Goal: Task Accomplishment & Management: Manage account settings

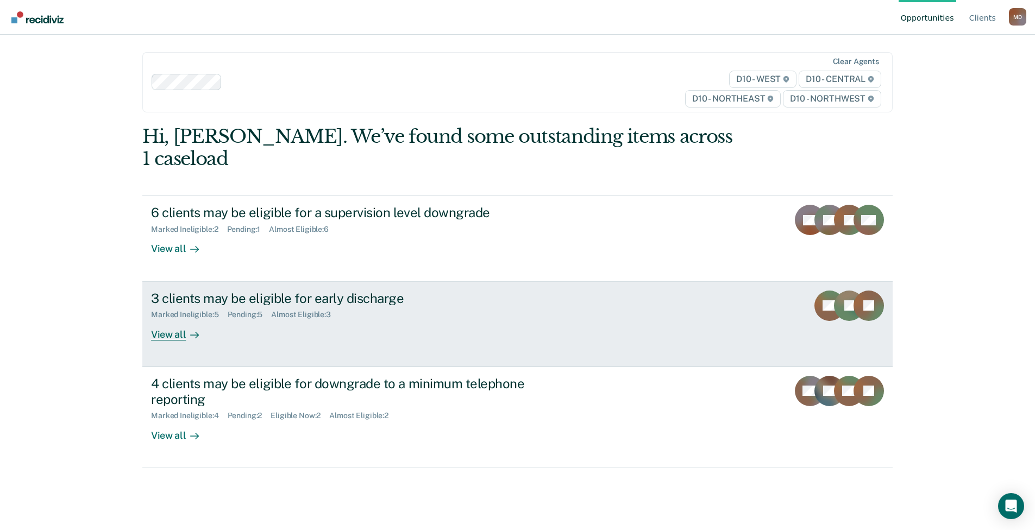
click at [165, 319] on div "View all" at bounding box center [181, 329] width 61 height 21
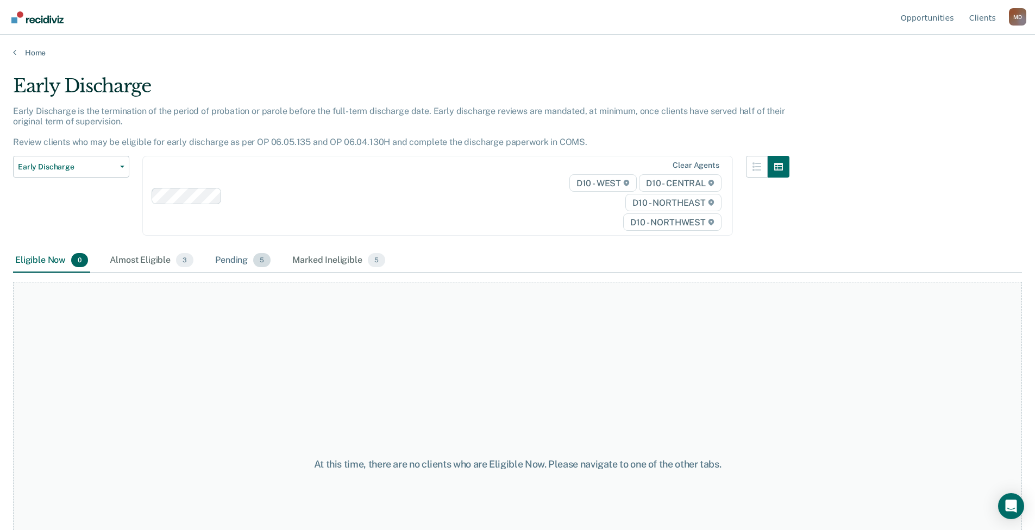
click at [240, 265] on div "Pending 5" at bounding box center [243, 261] width 60 height 24
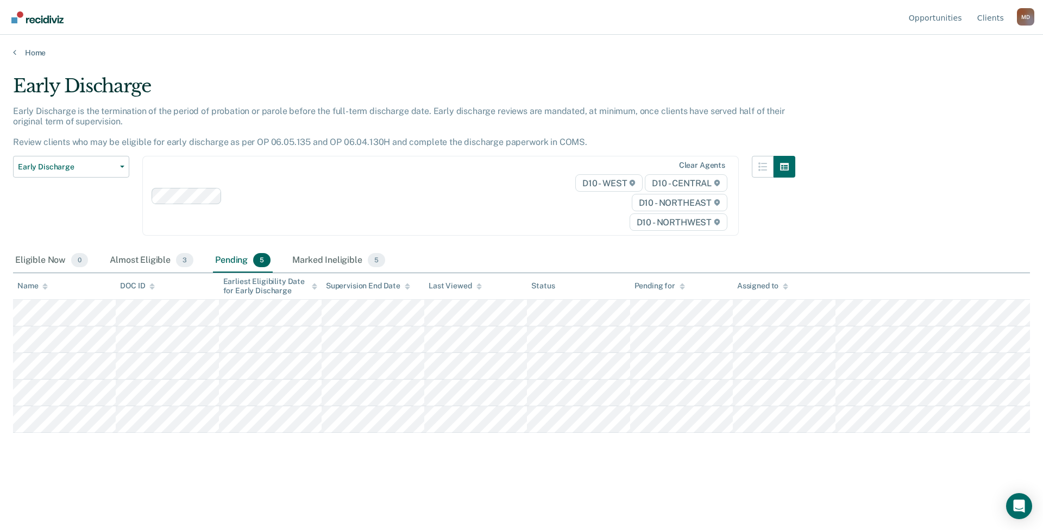
click at [833, 124] on div "Early Discharge Early Discharge is the termination of the period of probation o…" at bounding box center [521, 262] width 1017 height 374
drag, startPoint x: 882, startPoint y: 186, endPoint x: 868, endPoint y: 185, distance: 14.1
click at [882, 186] on div "Early Discharge Early Discharge is the termination of the period of probation o…" at bounding box center [521, 262] width 1017 height 374
click at [941, 14] on link "Opportunities" at bounding box center [936, 17] width 58 height 35
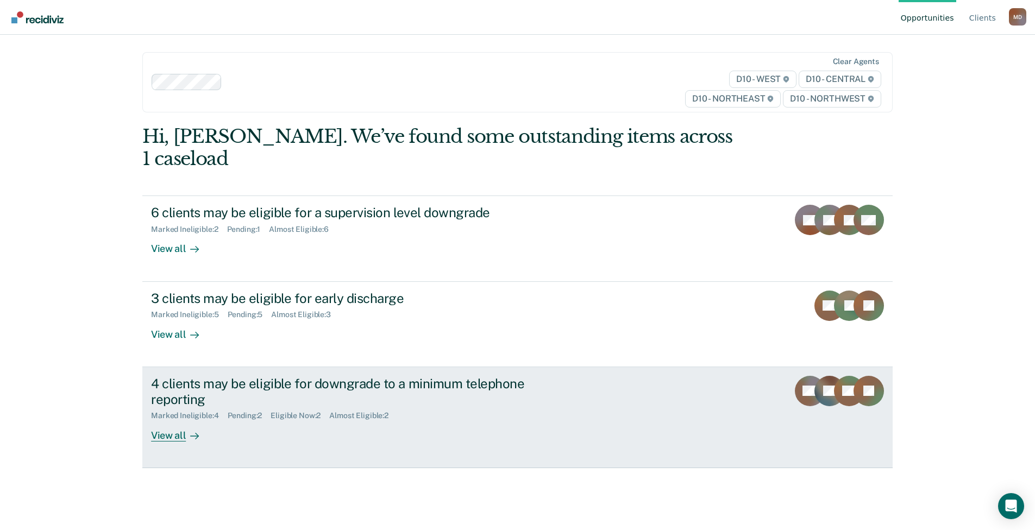
scroll to position [4, 0]
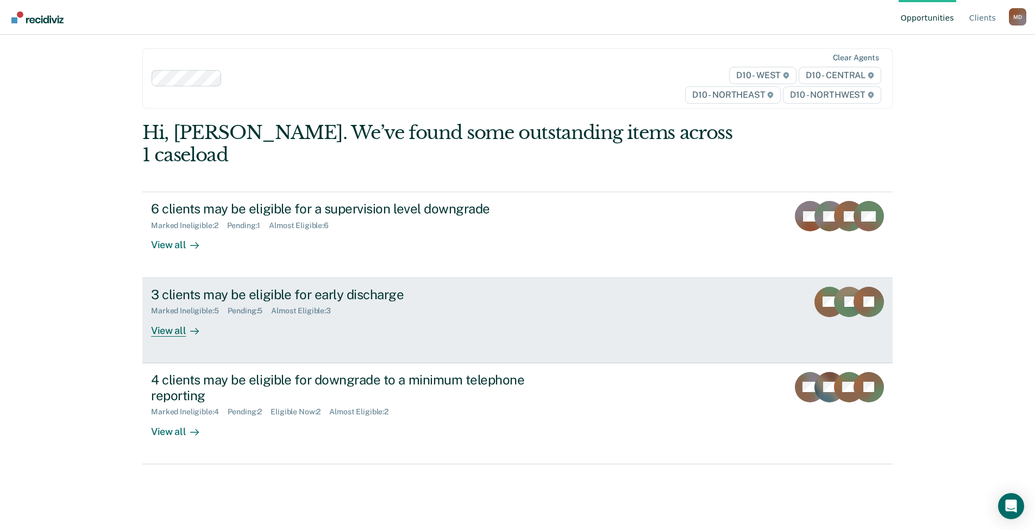
click at [152, 316] on div "View all" at bounding box center [181, 326] width 61 height 21
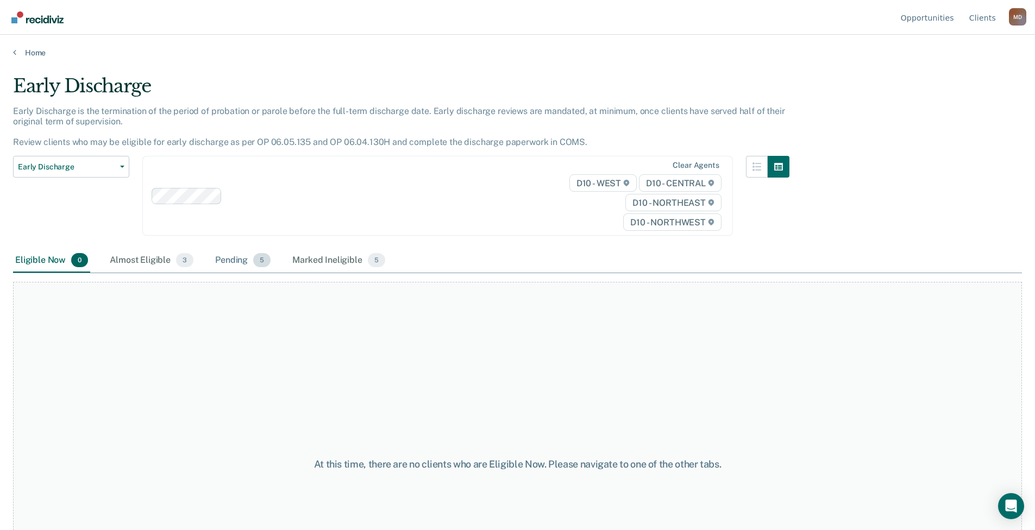
click at [224, 258] on div "Pending 5" at bounding box center [243, 261] width 60 height 24
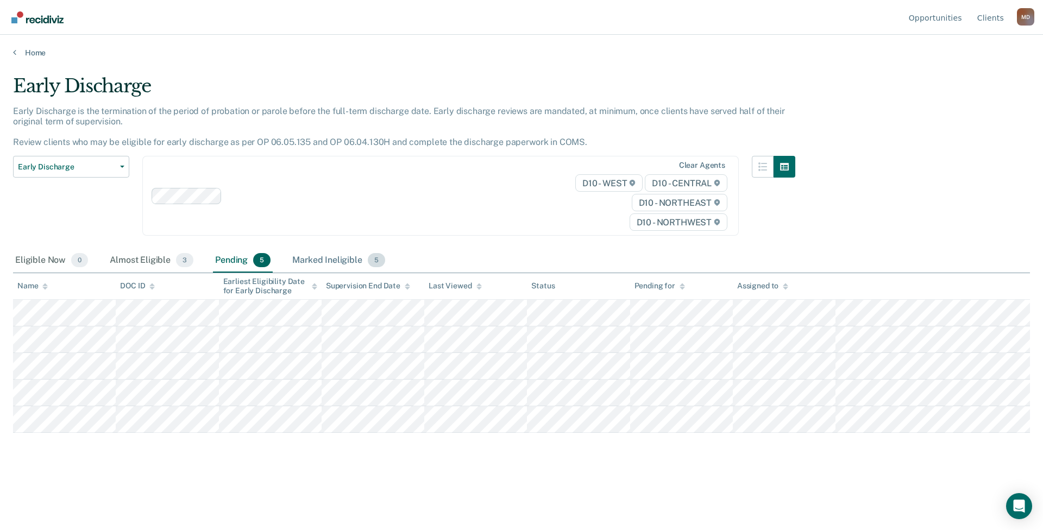
click at [328, 258] on div "Marked Ineligible 5" at bounding box center [338, 261] width 97 height 24
click at [964, 21] on link "Opportunities" at bounding box center [936, 17] width 58 height 35
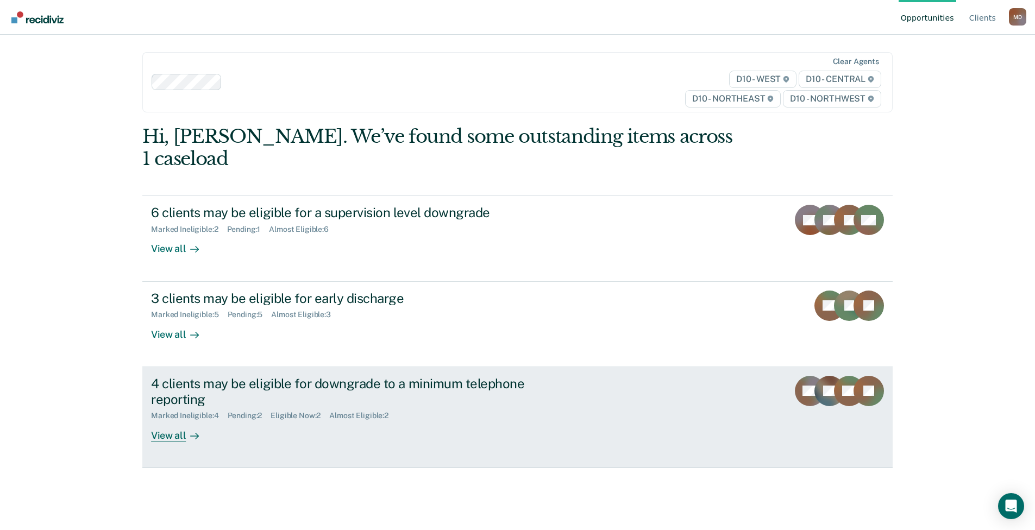
click at [170, 376] on div "4 clients may be eligible for downgrade to a minimum telephone reporting" at bounding box center [341, 392] width 381 height 32
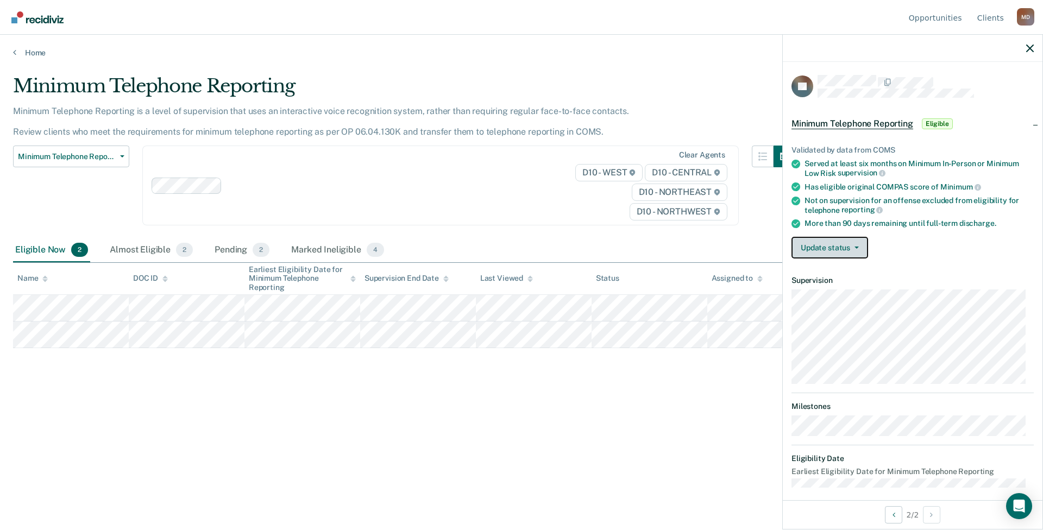
click at [847, 242] on button "Update status" at bounding box center [829, 248] width 77 height 22
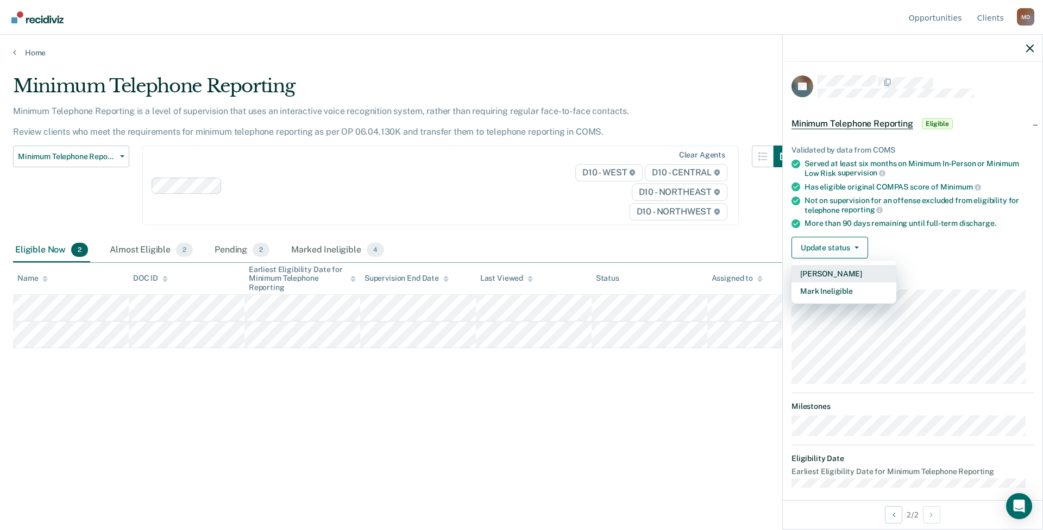
click at [851, 273] on button "[PERSON_NAME]" at bounding box center [843, 273] width 105 height 17
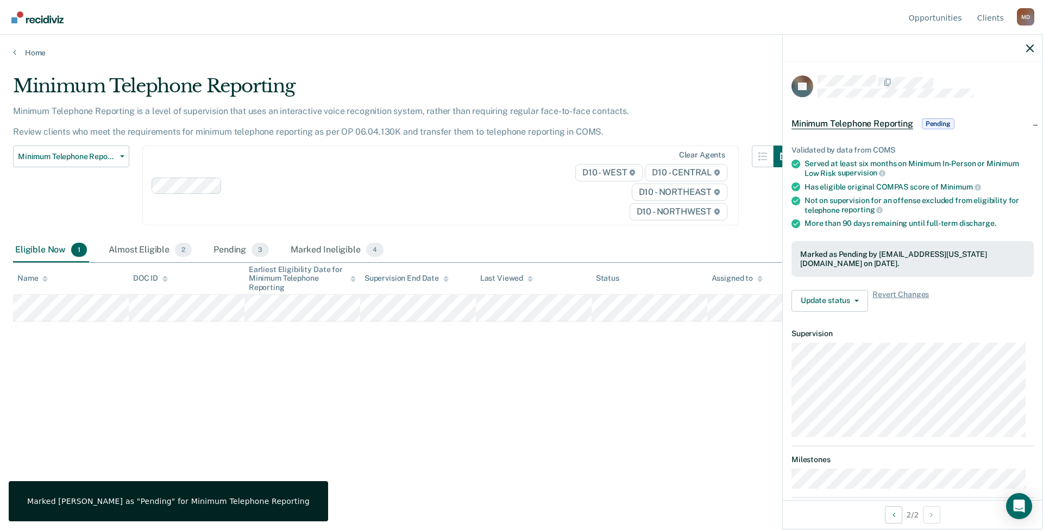
click at [508, 366] on div "Minimum Telephone Reporting Minimum Telephone Reporting is a level of supervisi…" at bounding box center [521, 262] width 1017 height 374
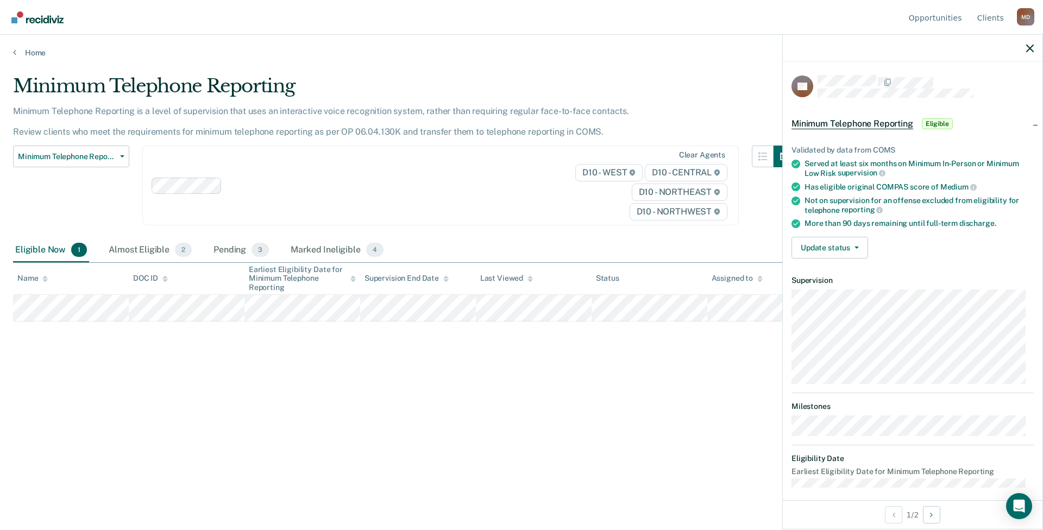
click at [390, 421] on div "Minimum Telephone Reporting Minimum Telephone Reporting is a level of supervisi…" at bounding box center [521, 262] width 1017 height 374
click at [844, 247] on button "Update status" at bounding box center [829, 248] width 77 height 22
click at [842, 290] on button "Mark Ineligible" at bounding box center [843, 290] width 105 height 17
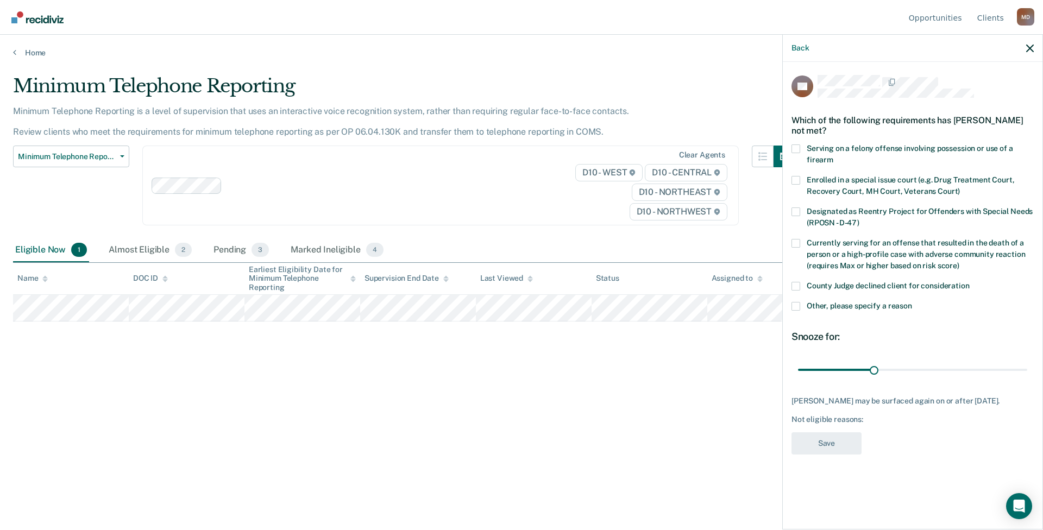
click at [795, 308] on span at bounding box center [795, 306] width 9 height 9
click at [912, 302] on input "Other, please specify a reason" at bounding box center [912, 302] width 0 height 0
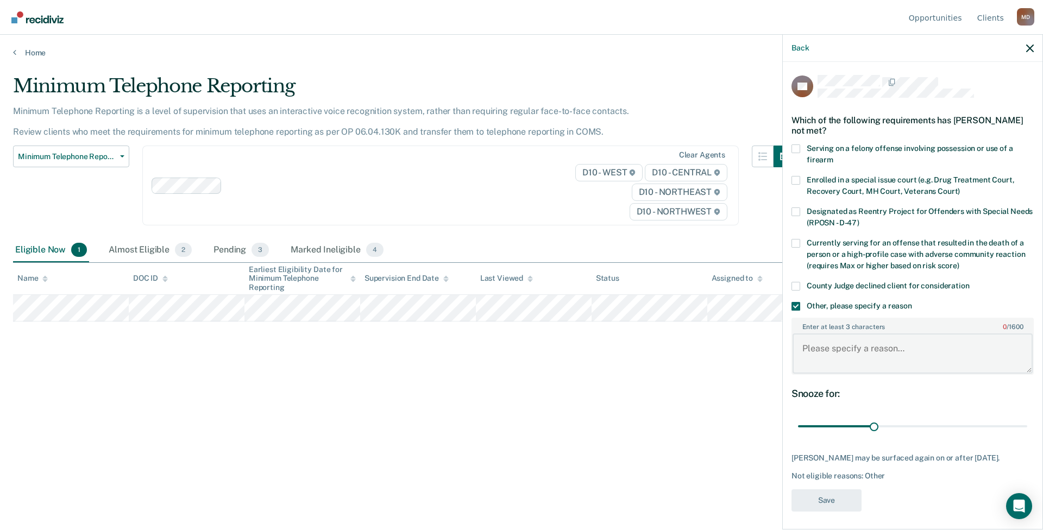
click at [821, 340] on textarea "Enter at least 3 characters 0 / 1600" at bounding box center [912, 353] width 240 height 40
type textarea "Pending violation behavior"
drag, startPoint x: 870, startPoint y: 427, endPoint x: 1060, endPoint y: 427, distance: 190.6
type input "90"
click at [1027, 427] on input "range" at bounding box center [912, 426] width 229 height 19
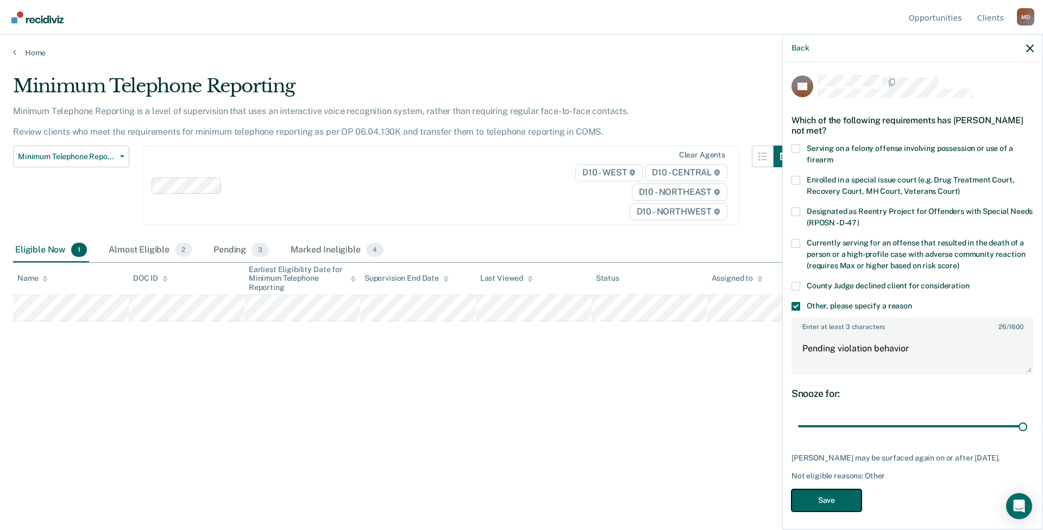
click at [832, 499] on button "Save" at bounding box center [826, 500] width 70 height 22
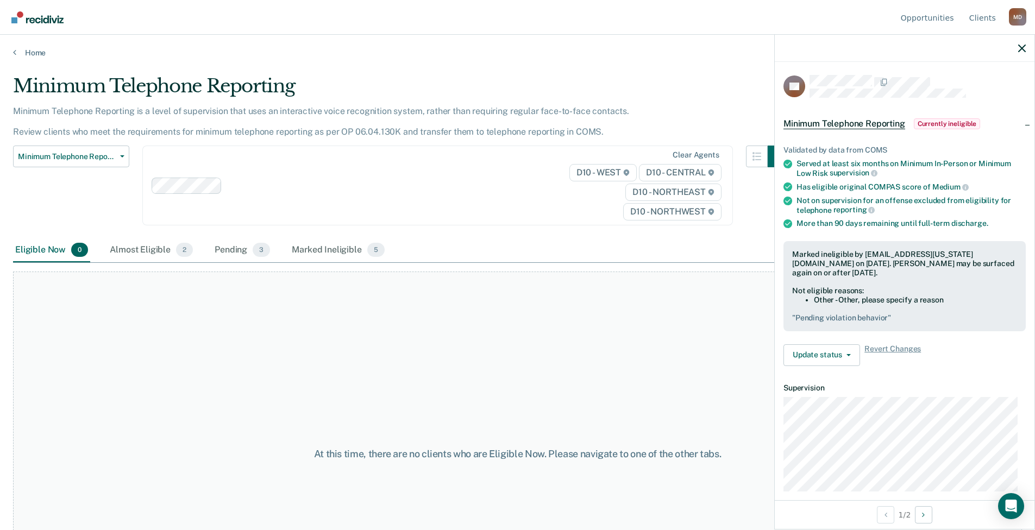
click at [594, 373] on div "At this time, there are no clients who are Eligible Now. Please navigate to one…" at bounding box center [517, 454] width 1009 height 365
click at [928, 21] on link "Opportunities" at bounding box center [927, 17] width 58 height 35
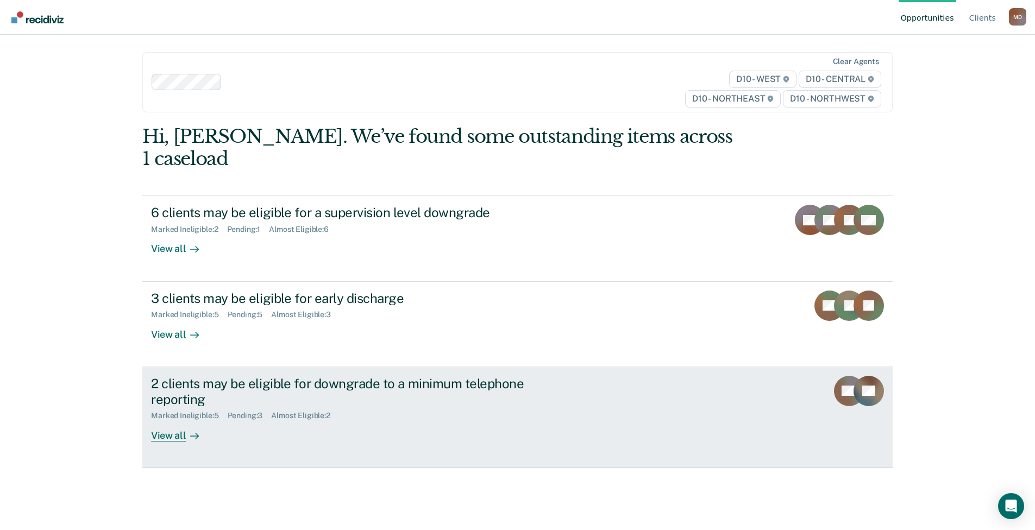
click at [167, 420] on div "View all" at bounding box center [181, 430] width 61 height 21
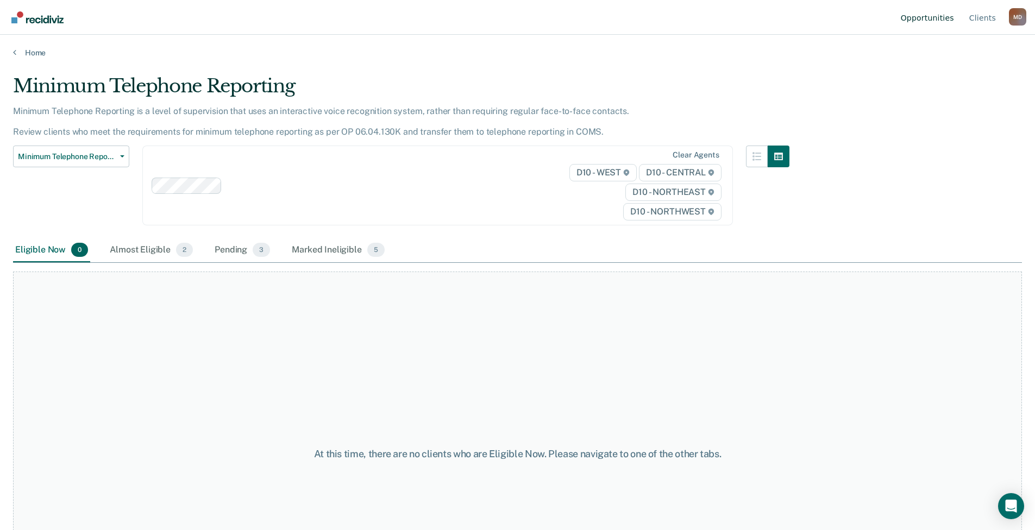
click at [929, 18] on link "Opportunities" at bounding box center [927, 17] width 58 height 35
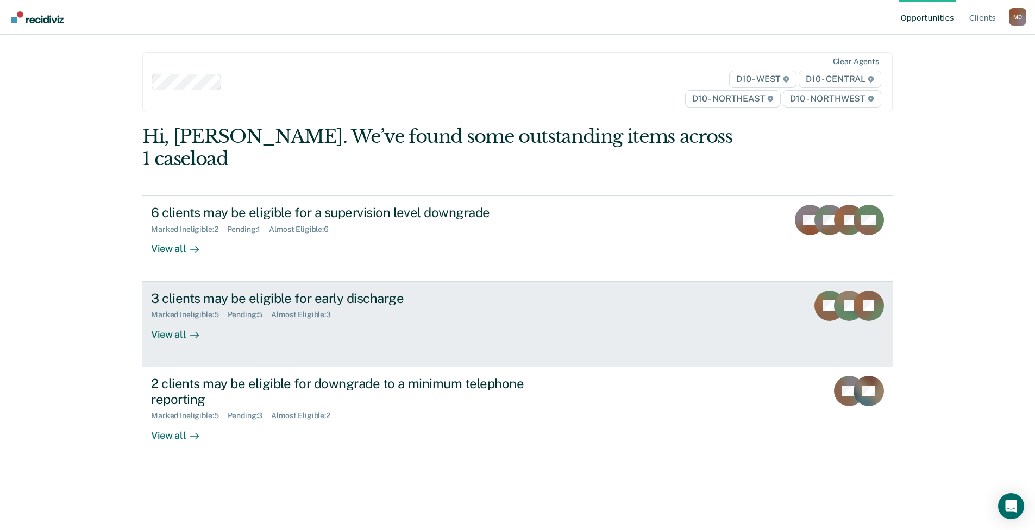
click at [200, 291] on div "3 clients may be eligible for early discharge" at bounding box center [341, 299] width 381 height 16
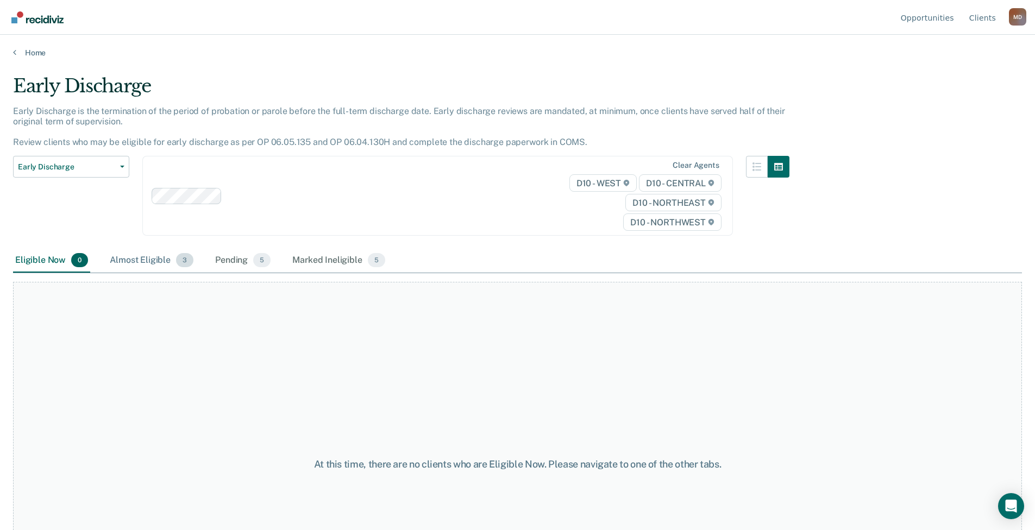
click at [150, 261] on div "Almost Eligible 3" at bounding box center [152, 261] width 88 height 24
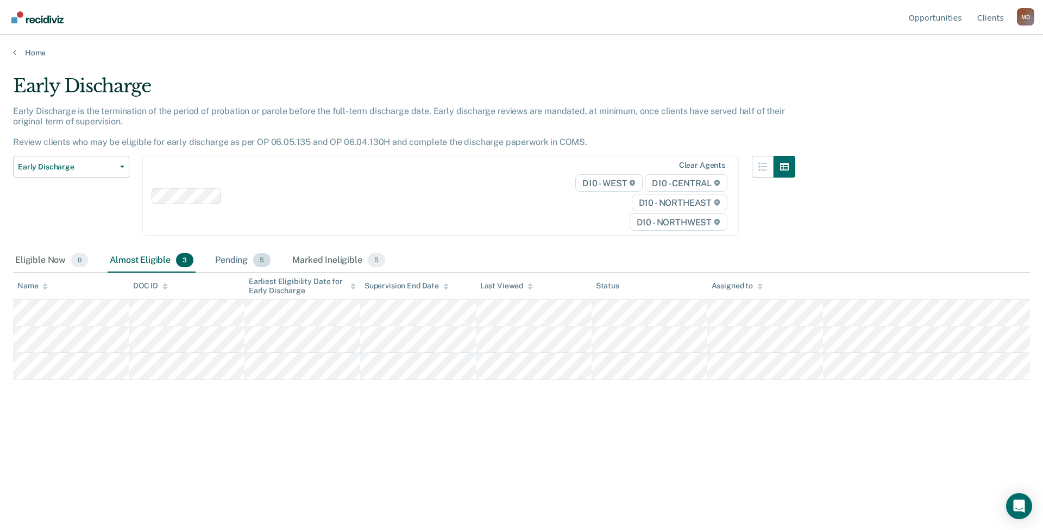
click at [234, 262] on div "Pending 5" at bounding box center [243, 261] width 60 height 24
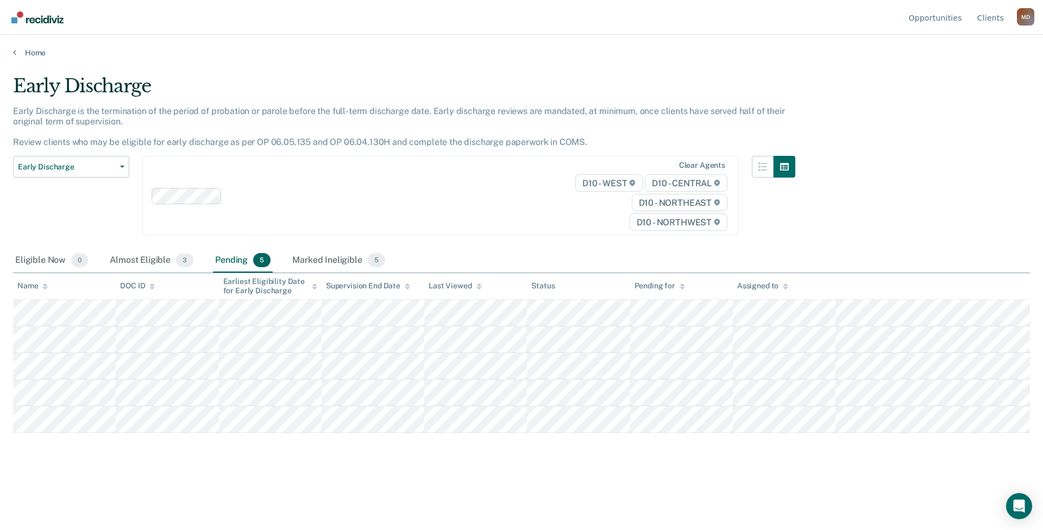
click at [895, 79] on div "Early Discharge Early Discharge is the termination of the period of probation o…" at bounding box center [521, 262] width 1017 height 374
